Goal: Information Seeking & Learning: Learn about a topic

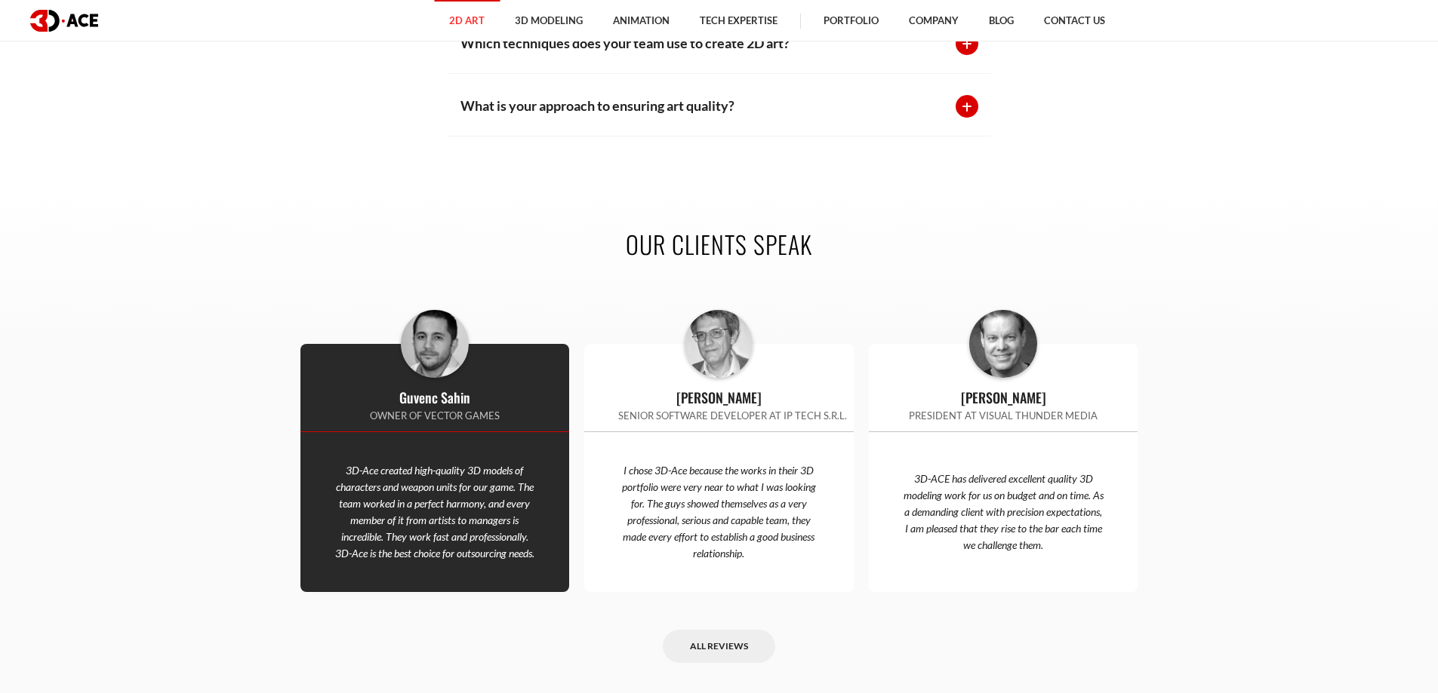
scroll to position [2943, 0]
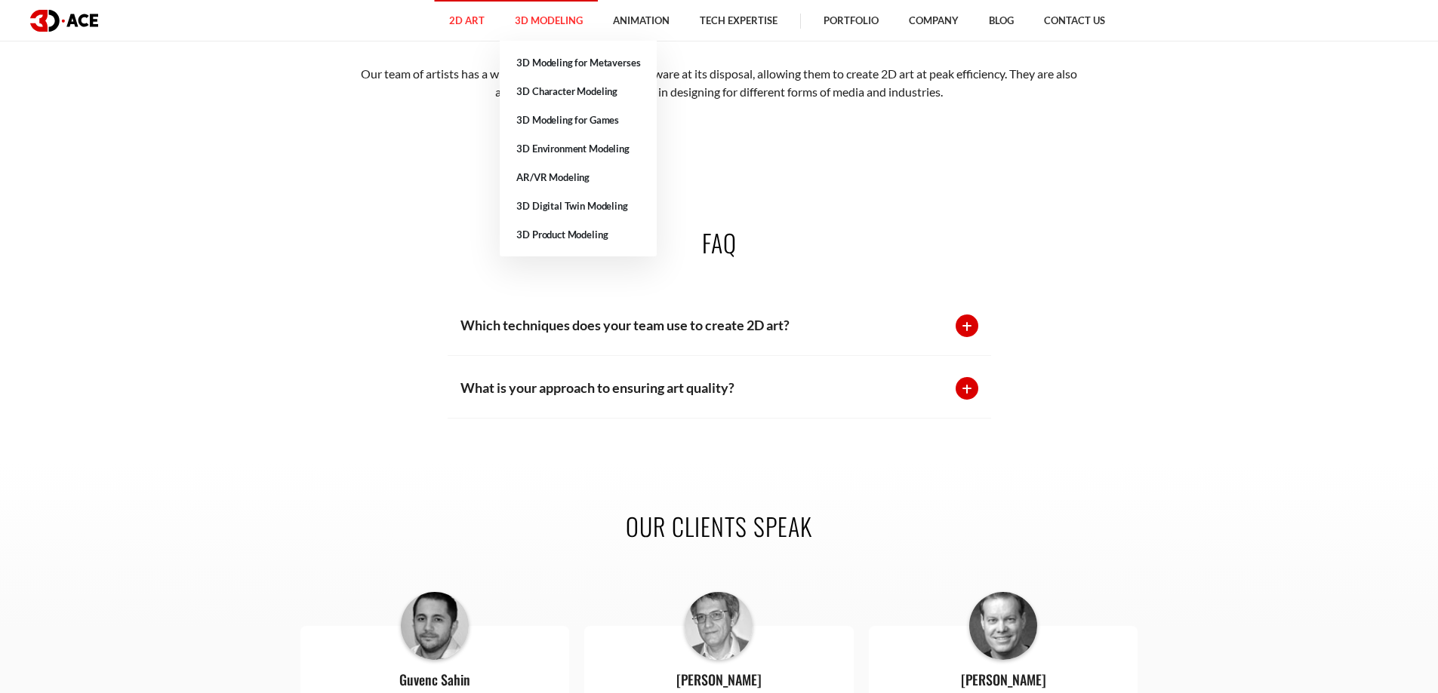
click at [535, 11] on link "3D Modeling" at bounding box center [549, 21] width 98 height 42
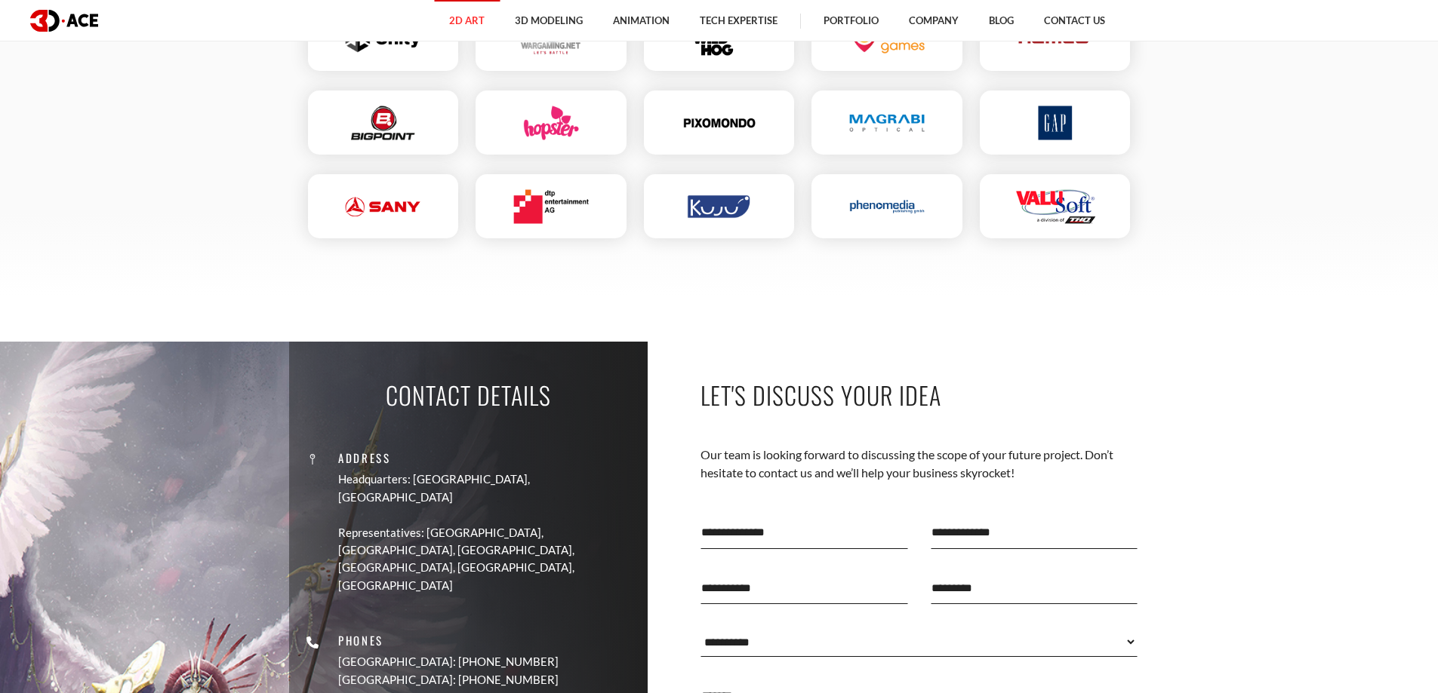
scroll to position [3999, 0]
click at [76, 17] on img at bounding box center [64, 21] width 68 height 22
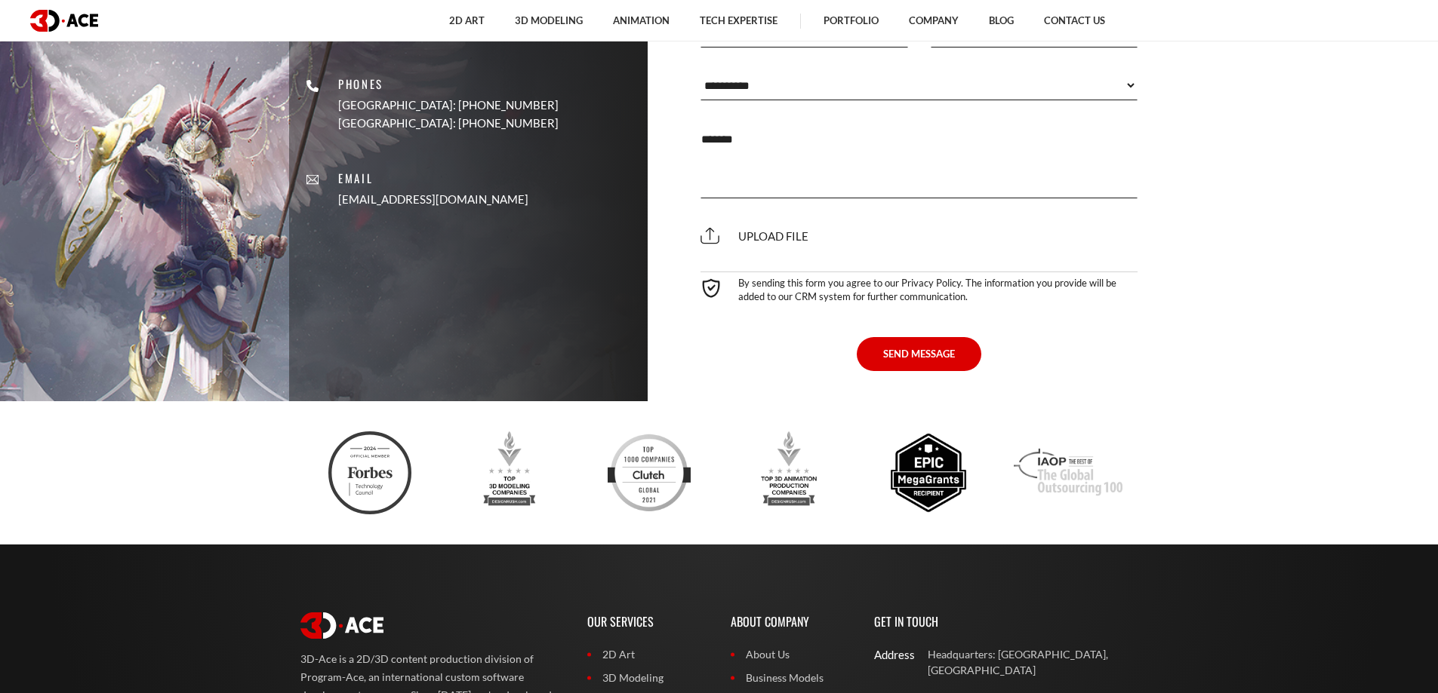
scroll to position [5961, 0]
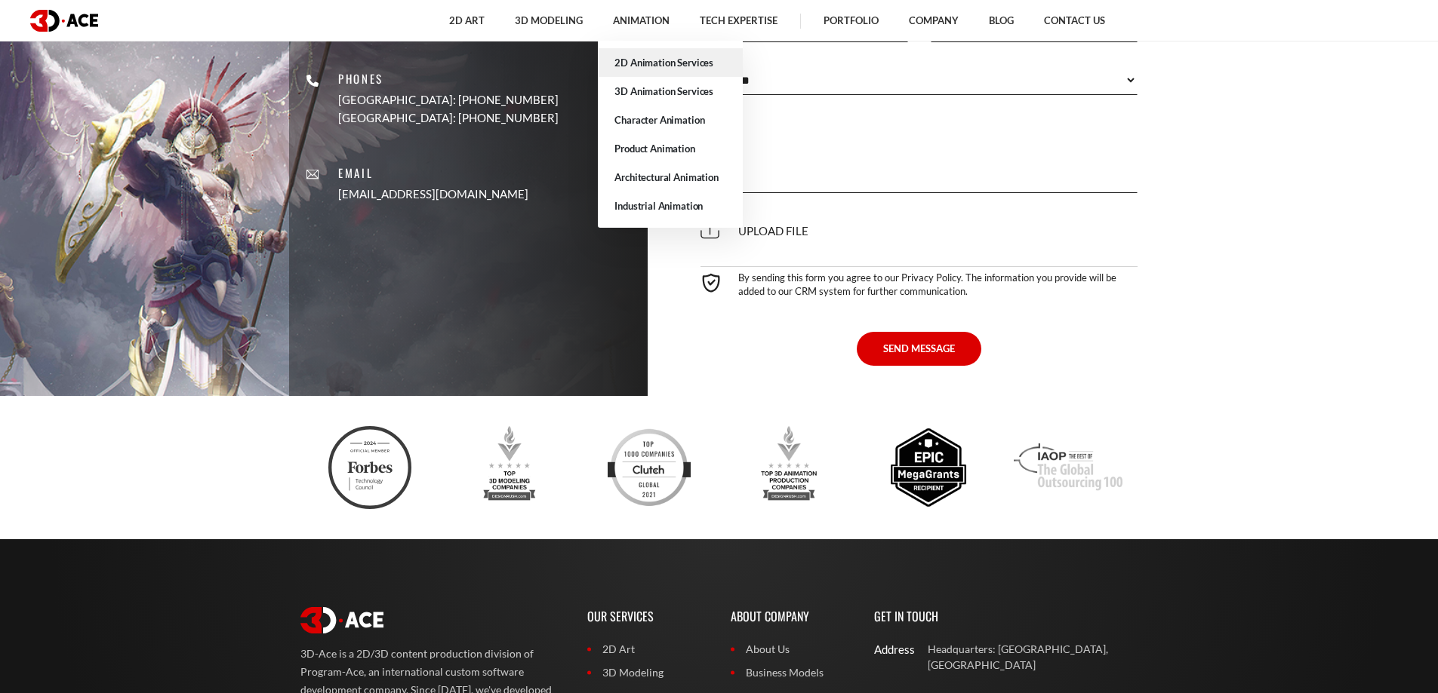
click at [652, 61] on link "2D Animation Services" at bounding box center [670, 62] width 145 height 29
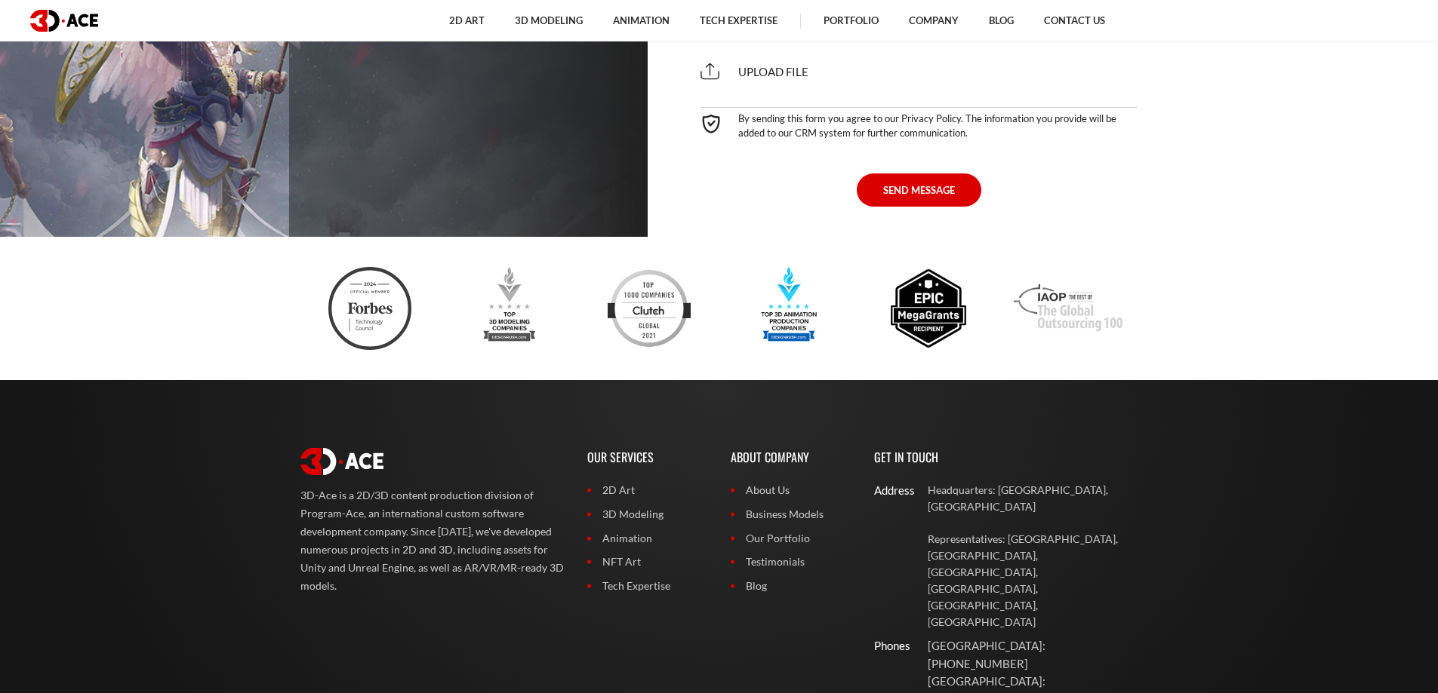
scroll to position [4679, 0]
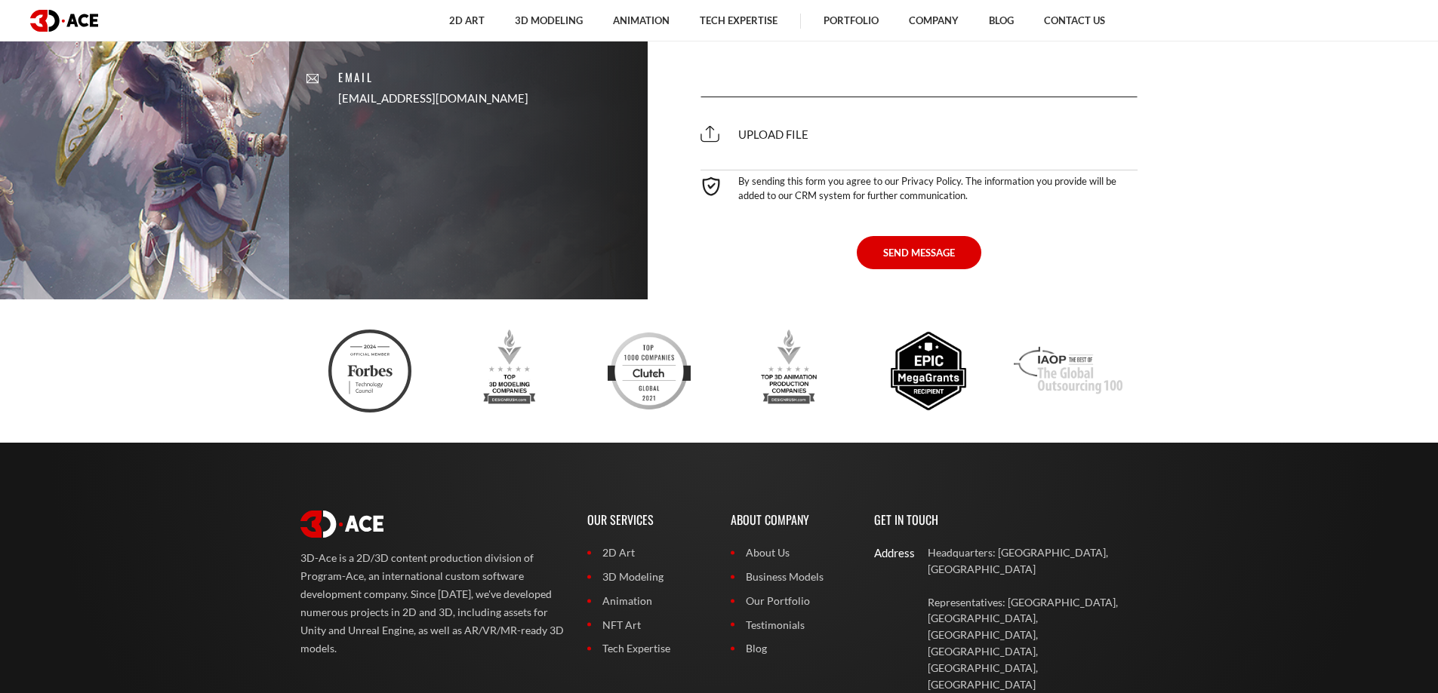
scroll to position [4651, 0]
